Goal: Task Accomplishment & Management: Manage account settings

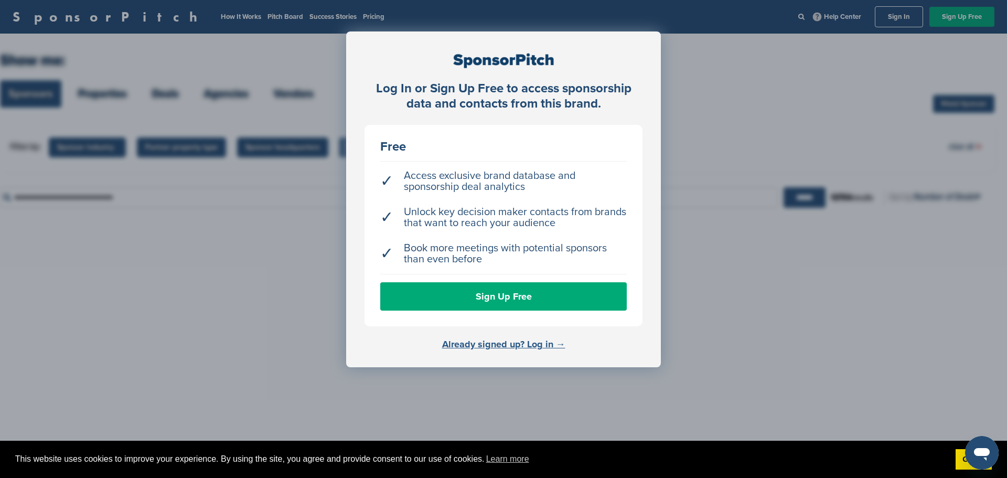
click at [508, 341] on link "Already signed up? Log in →" at bounding box center [503, 344] width 123 height 12
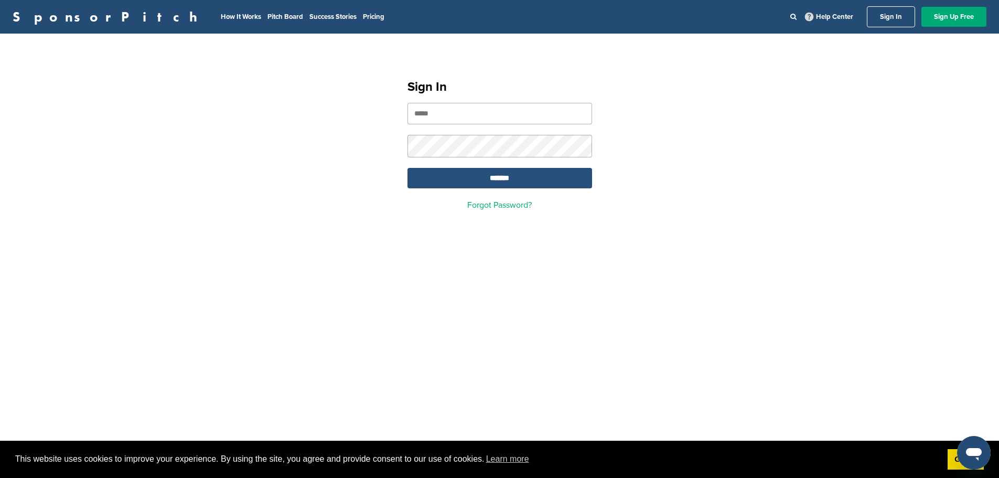
type input "**********"
click at [505, 187] on input "*******" at bounding box center [499, 178] width 185 height 20
